Goal: Information Seeking & Learning: Learn about a topic

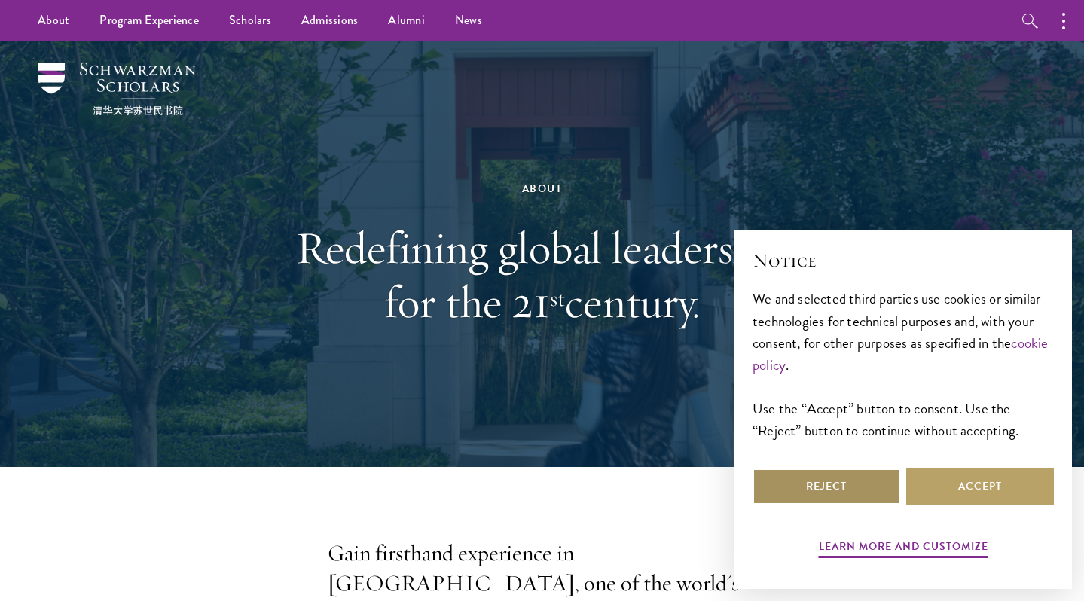
click at [819, 500] on button "Reject" at bounding box center [826, 486] width 148 height 36
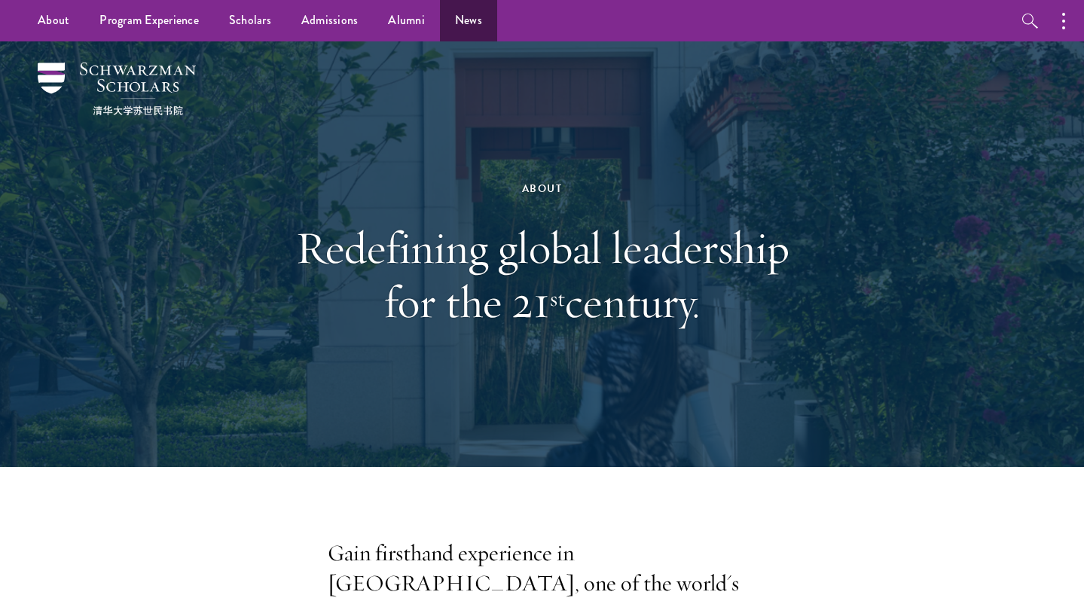
click at [457, 20] on link "News" at bounding box center [468, 20] width 57 height 41
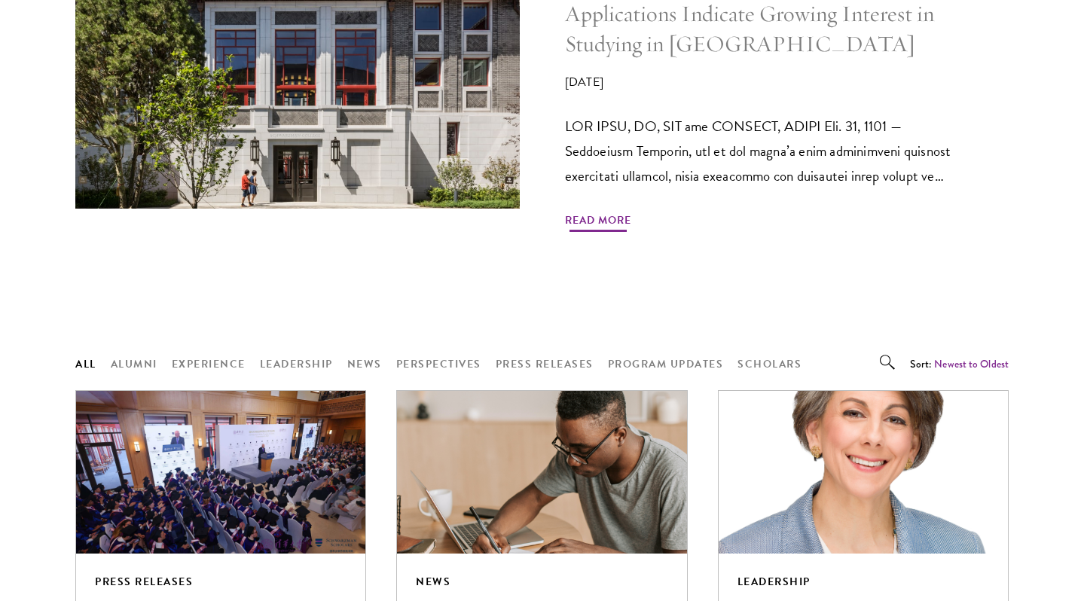
scroll to position [942, 0]
click at [592, 212] on span "Read More" at bounding box center [598, 223] width 66 height 23
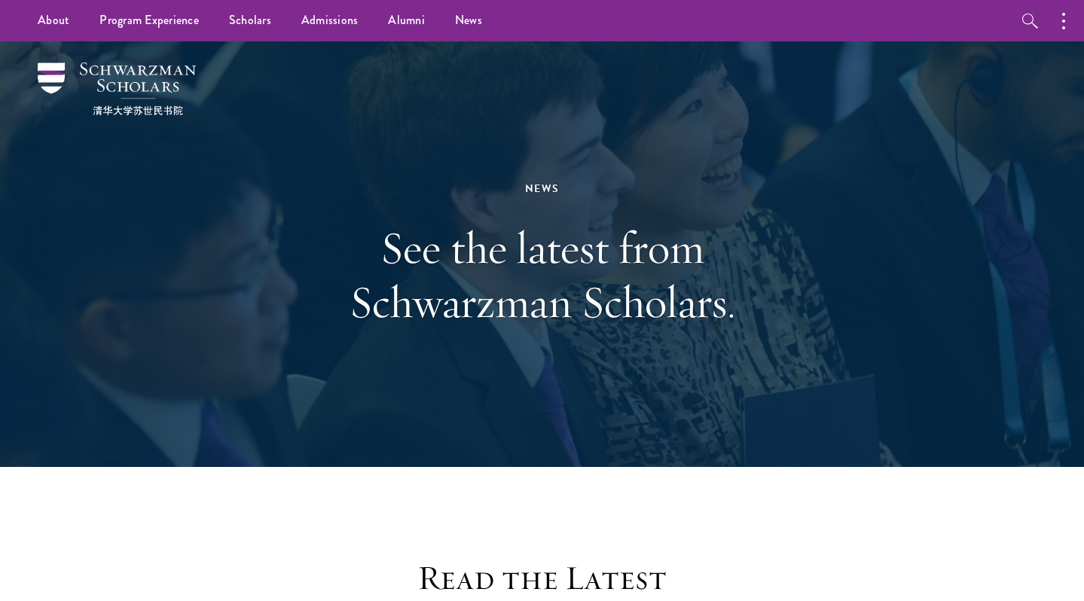
scroll to position [0, 0]
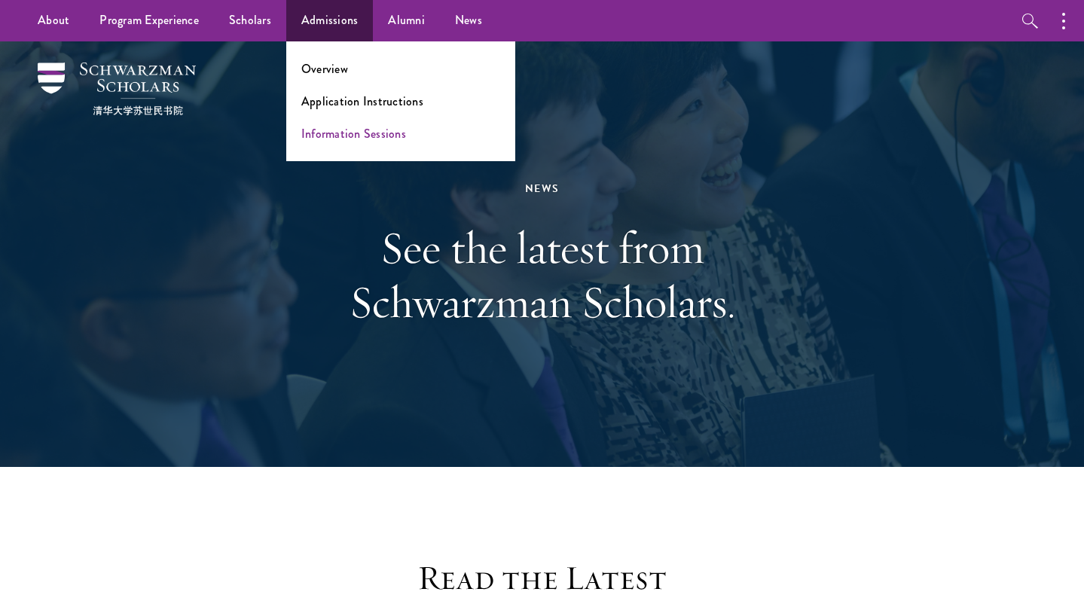
click at [322, 138] on link "Information Sessions" at bounding box center [353, 133] width 105 height 17
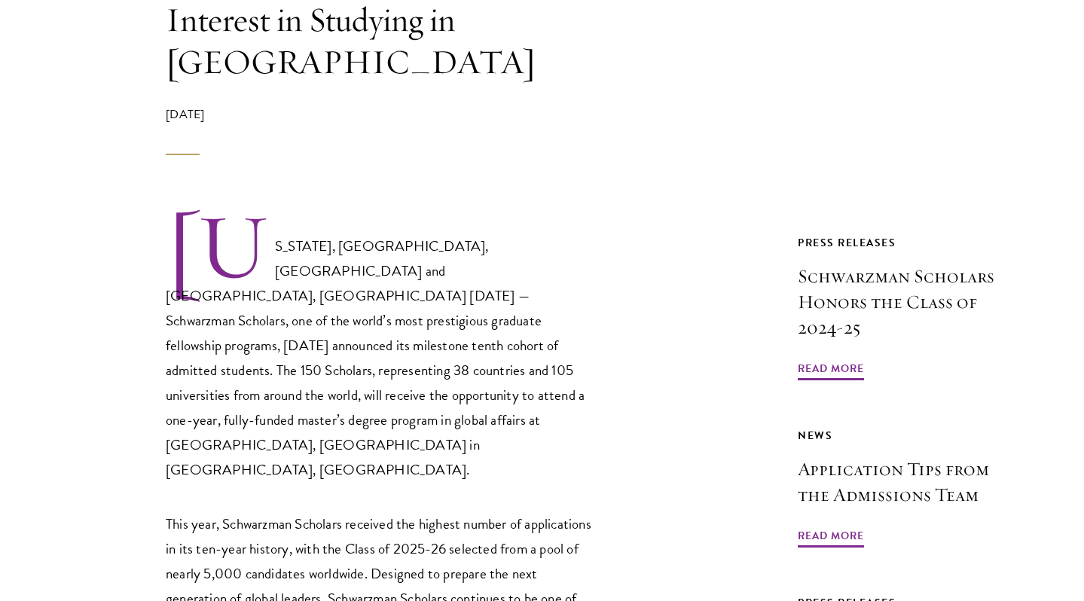
scroll to position [674, 0]
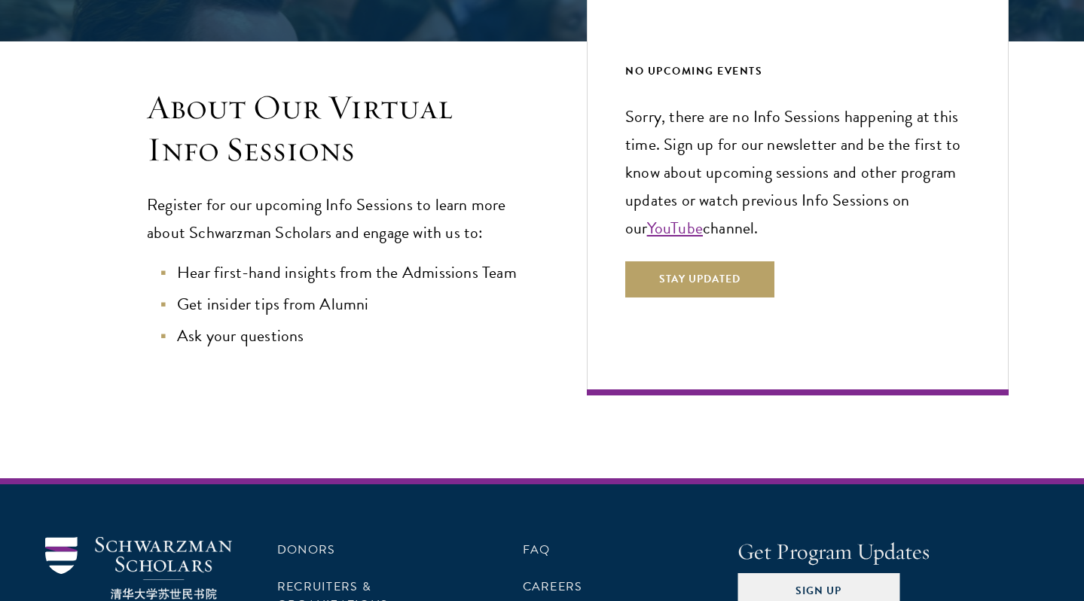
scroll to position [346, 0]
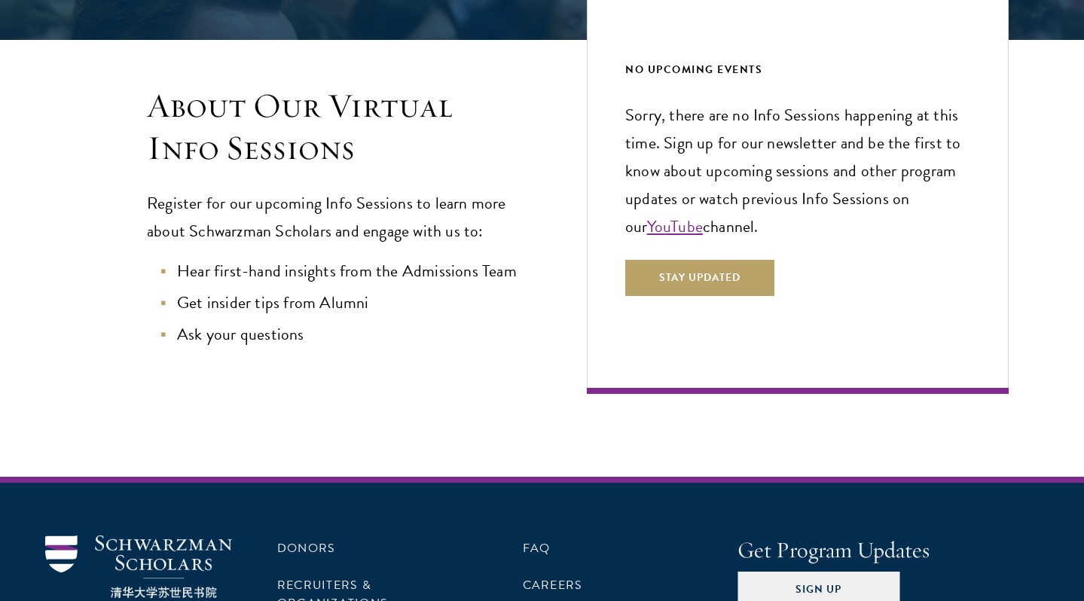
click at [653, 226] on link "YouTube" at bounding box center [675, 226] width 56 height 25
